Goal: Transaction & Acquisition: Purchase product/service

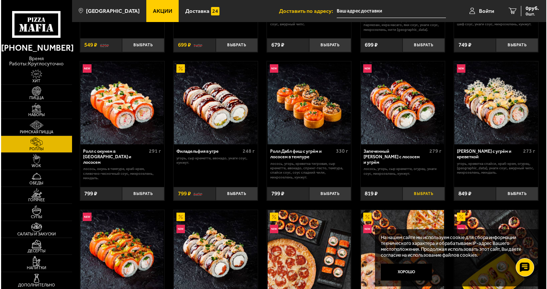
scroll to position [37, 0]
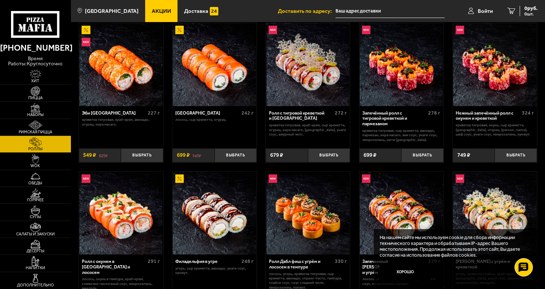
click at [459, 228] on img at bounding box center [494, 213] width 83 height 83
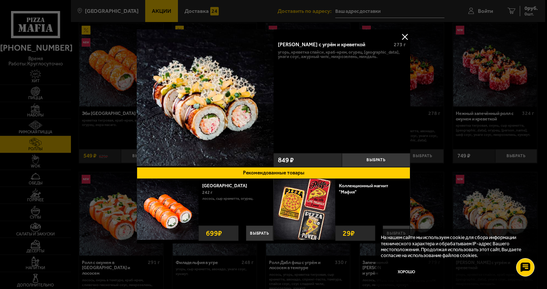
click at [182, 178] on button "Рекомендованные товары" at bounding box center [273, 173] width 273 height 12
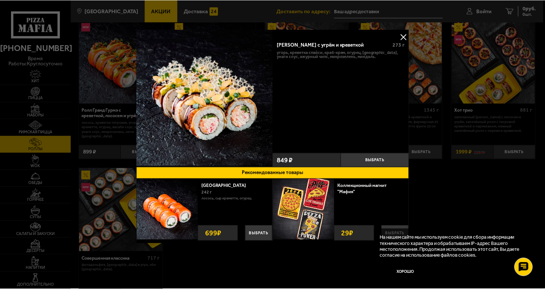
scroll to position [663, 0]
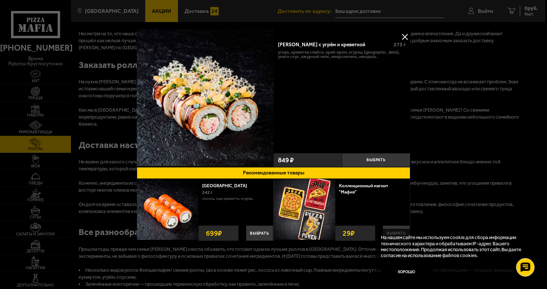
click at [413, 11] on div at bounding box center [273, 144] width 547 height 289
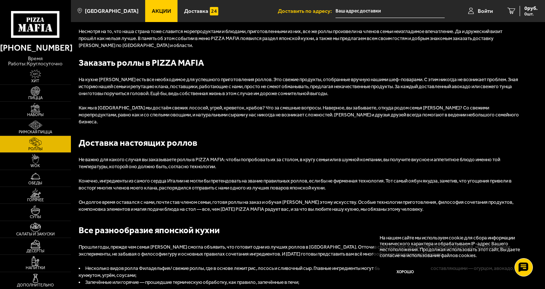
scroll to position [761, 0]
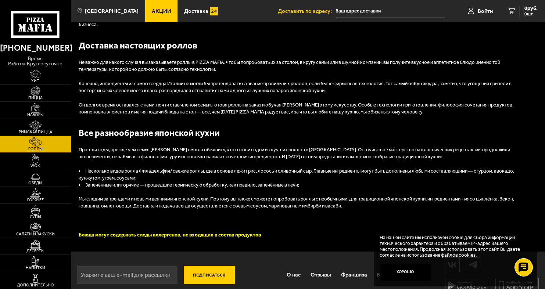
click at [204, 266] on button "Подписаться" at bounding box center [209, 275] width 51 height 18
